Goal: Navigation & Orientation: Find specific page/section

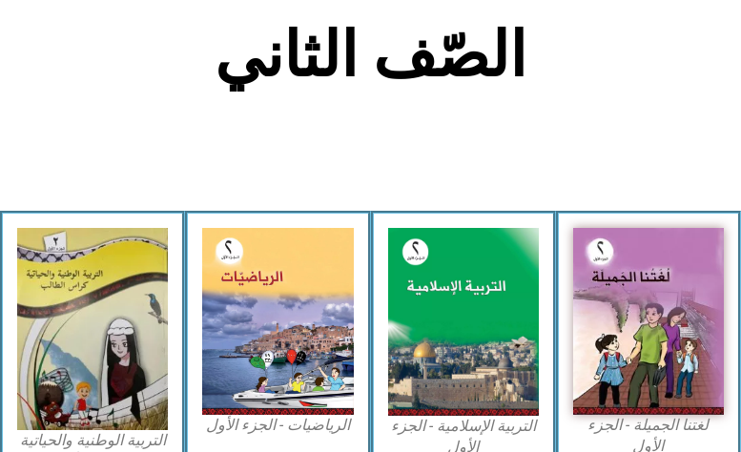
scroll to position [445, 0]
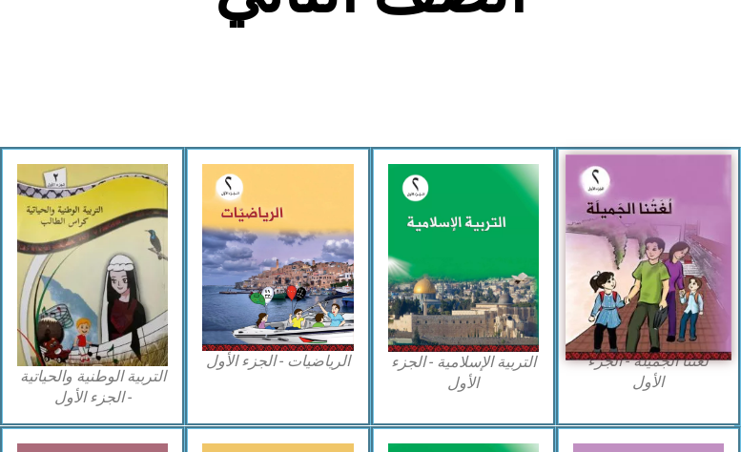
click at [677, 237] on img at bounding box center [649, 257] width 166 height 206
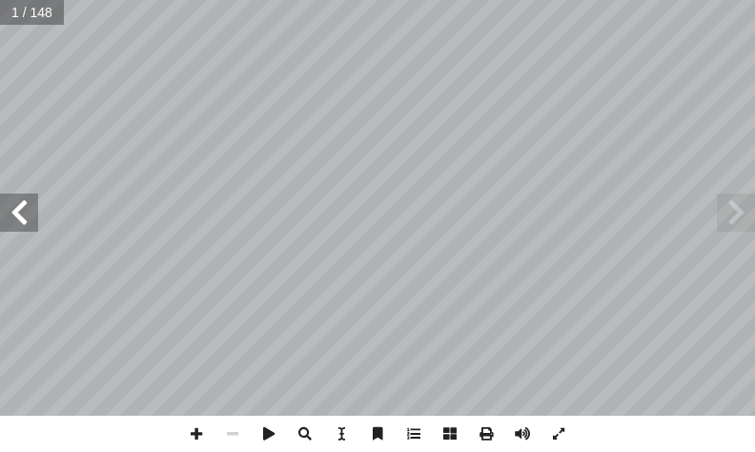
click at [18, 217] on span at bounding box center [19, 213] width 38 height 38
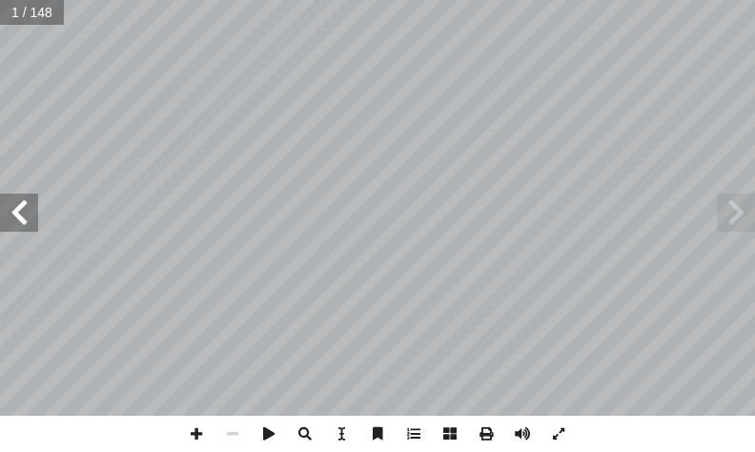
click at [18, 217] on span at bounding box center [19, 213] width 38 height 38
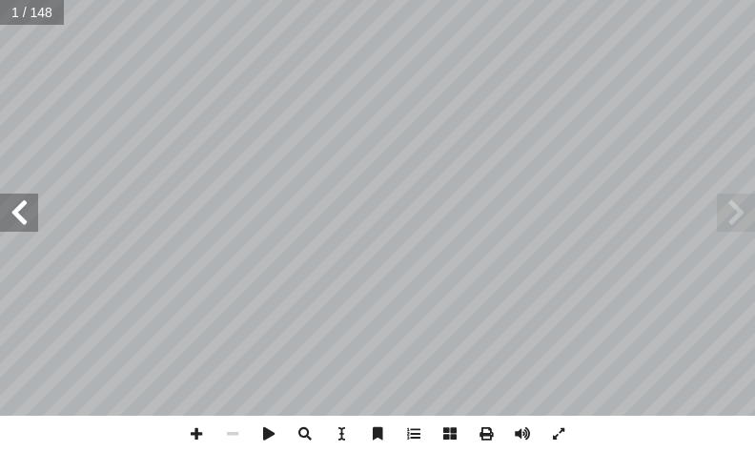
click at [18, 217] on span at bounding box center [19, 213] width 38 height 38
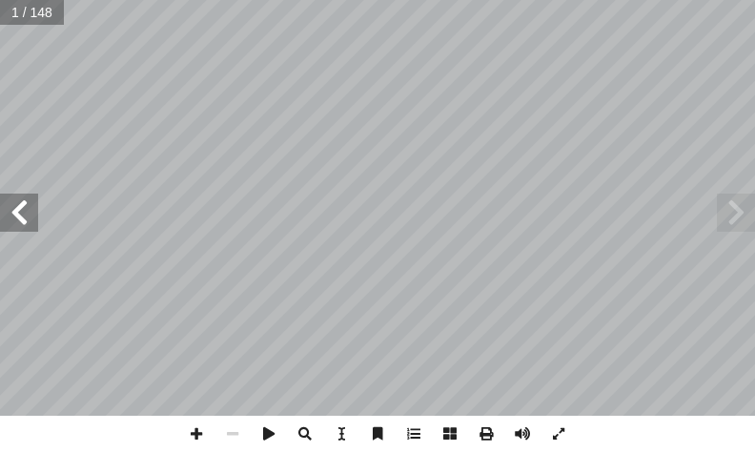
click at [17, 216] on span at bounding box center [19, 213] width 38 height 38
click at [16, 214] on span at bounding box center [19, 213] width 38 height 38
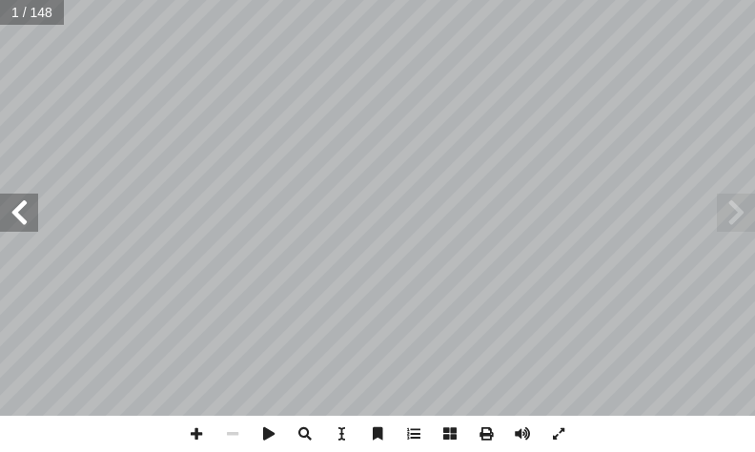
click at [16, 214] on span at bounding box center [19, 213] width 38 height 38
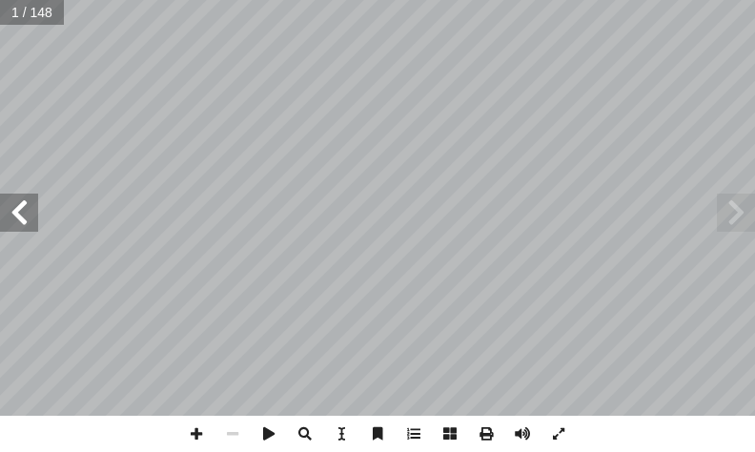
click at [16, 211] on span at bounding box center [19, 213] width 38 height 38
click at [18, 211] on span at bounding box center [19, 213] width 38 height 38
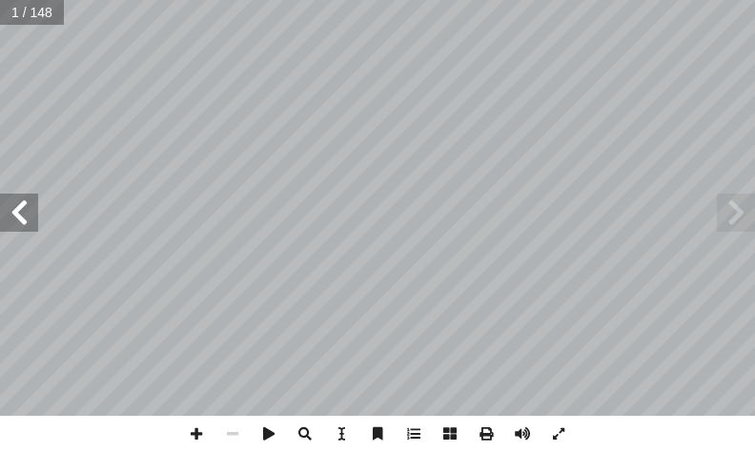
click at [18, 211] on span at bounding box center [19, 213] width 38 height 38
click at [21, 210] on span at bounding box center [19, 213] width 38 height 38
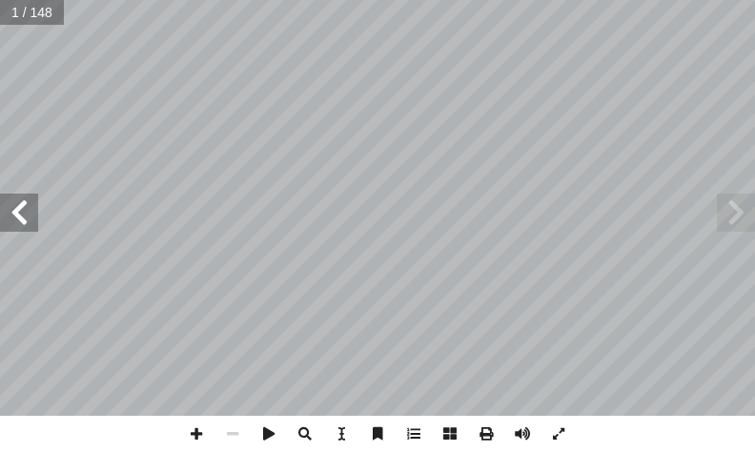
click at [21, 210] on span at bounding box center [19, 213] width 38 height 38
click at [22, 210] on span at bounding box center [19, 213] width 38 height 38
click at [27, 209] on span at bounding box center [19, 213] width 38 height 38
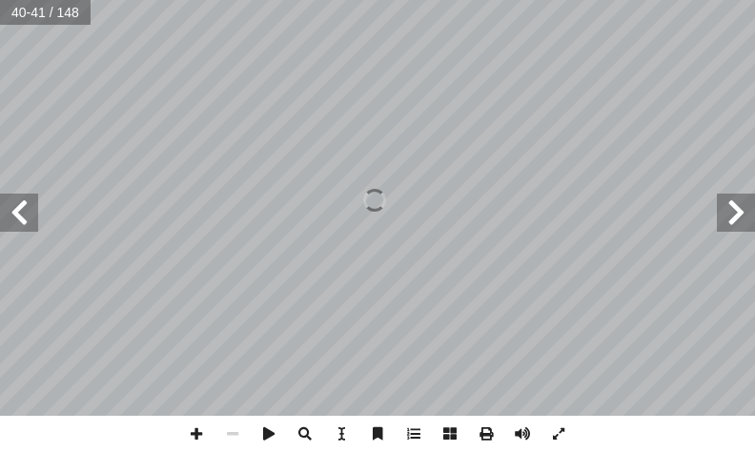
click at [27, 209] on span at bounding box center [19, 213] width 38 height 38
click at [34, 206] on span at bounding box center [19, 213] width 38 height 38
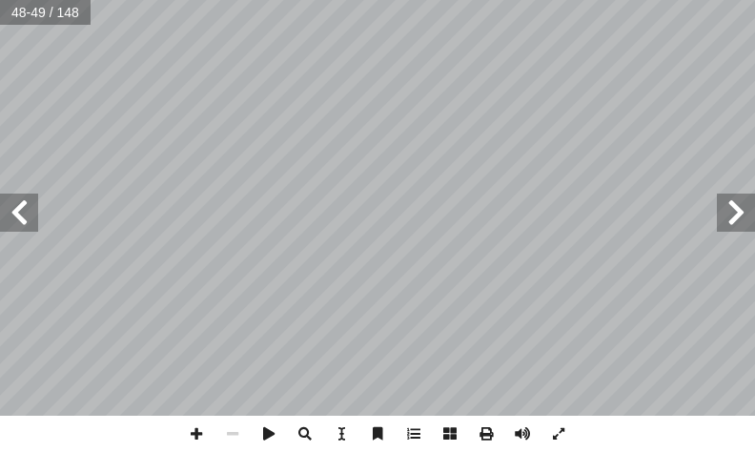
click at [21, 214] on span at bounding box center [19, 213] width 38 height 38
click at [26, 213] on span at bounding box center [19, 213] width 38 height 38
click at [23, 207] on span at bounding box center [19, 213] width 38 height 38
click at [200, 437] on span at bounding box center [196, 434] width 36 height 36
click at [228, 431] on span at bounding box center [233, 434] width 36 height 36
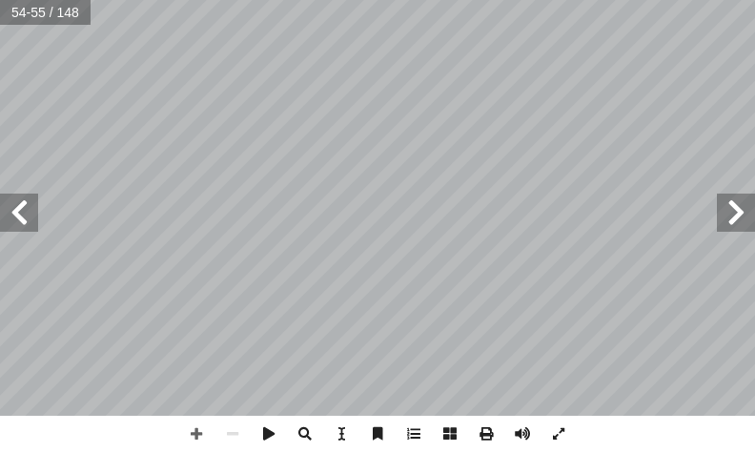
click at [20, 214] on span at bounding box center [19, 213] width 38 height 38
click at [736, 212] on span at bounding box center [736, 213] width 38 height 38
